Goal: Check status

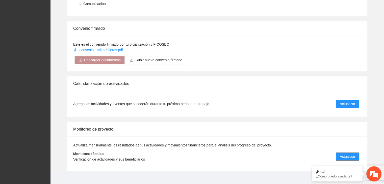
click at [347, 154] on span "Actualizar" at bounding box center [347, 157] width 15 height 6
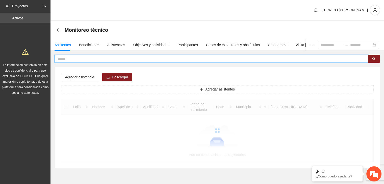
click at [189, 58] on input "text" at bounding box center [210, 59] width 304 height 6
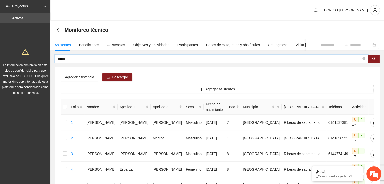
type input "*****"
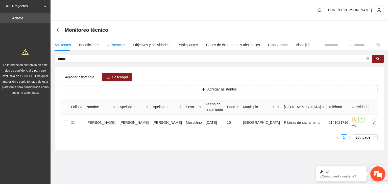
click at [117, 45] on div "Asistencias" at bounding box center [116, 45] width 18 height 6
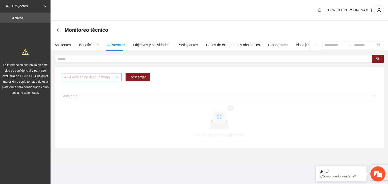
click at [87, 74] on span "A1.4 Aplicación del cuestionario MENA PRE y POST" at bounding box center [91, 78] width 55 height 8
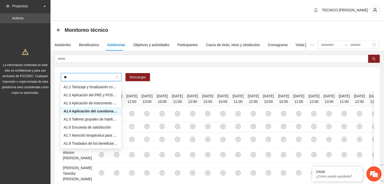
type input "***"
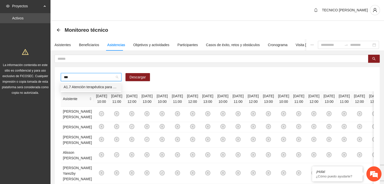
click at [86, 89] on div "A1.7 Atención terapéutica para el incremento de habilidades socioemocionales a …" at bounding box center [91, 87] width 55 height 6
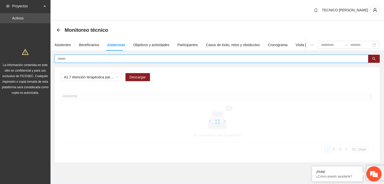
click at [74, 59] on input "text" at bounding box center [210, 59] width 304 height 6
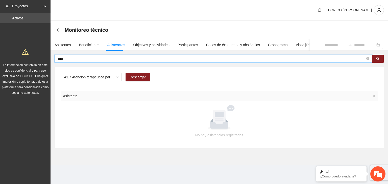
type input "****"
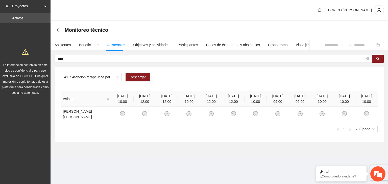
click at [252, 65] on div "**** A1.7 Atención terapéutica para el incremento de habilidades socioemocional…" at bounding box center [219, 99] width 329 height 88
click at [140, 44] on div "Objetivos y actividades" at bounding box center [151, 45] width 36 height 6
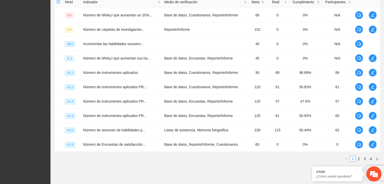
scroll to position [133, 0]
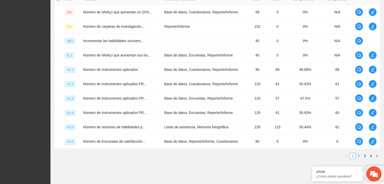
click at [358, 156] on link "2" at bounding box center [359, 156] width 6 height 6
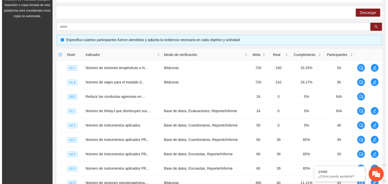
scroll to position [74, 0]
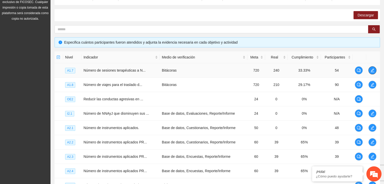
click at [372, 68] on icon "edit" at bounding box center [373, 70] width 4 height 4
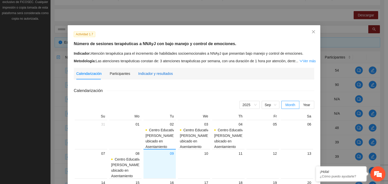
click at [152, 72] on div "Indicador y resultados" at bounding box center [155, 74] width 35 height 6
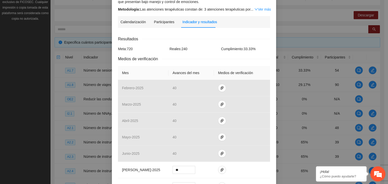
scroll to position [71, 0]
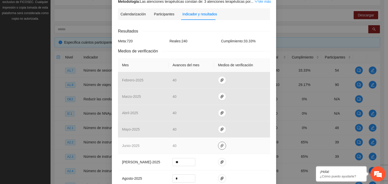
click at [220, 145] on icon "paper-clip" at bounding box center [222, 146] width 4 height 4
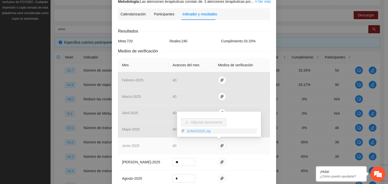
click at [191, 132] on link "JUNIO2025.zip" at bounding box center [221, 132] width 72 height 6
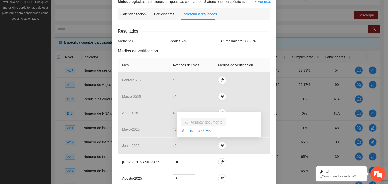
click at [256, 50] on div "Medios de verificación" at bounding box center [194, 51] width 152 height 6
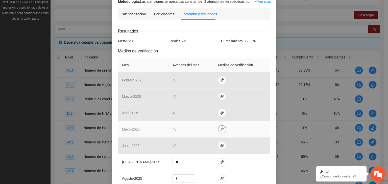
click at [220, 128] on icon "paper-clip" at bounding box center [222, 130] width 4 height 4
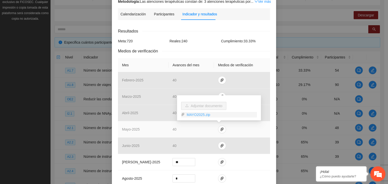
click at [195, 115] on link "MAYO2025.zip" at bounding box center [221, 115] width 72 height 6
